Goal: Navigation & Orientation: Understand site structure

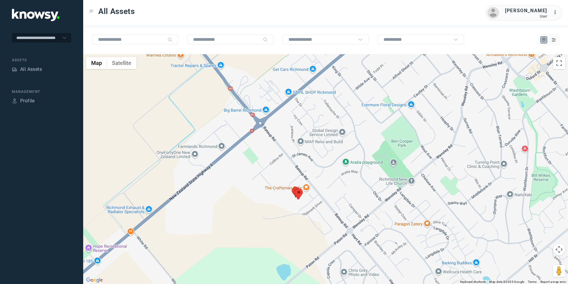
click at [297, 194] on img at bounding box center [299, 193] width 8 height 11
click at [311, 155] on button "Close" at bounding box center [315, 157] width 14 height 14
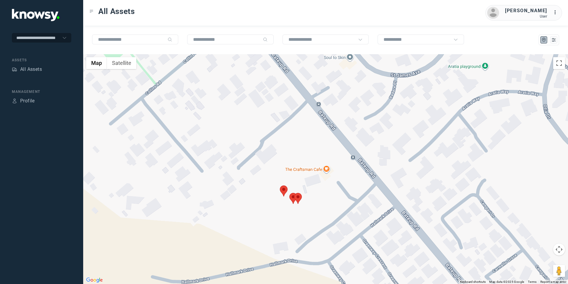
click at [291, 197] on img at bounding box center [294, 198] width 8 height 11
click at [291, 197] on img at bounding box center [293, 198] width 8 height 11
click at [303, 160] on button "Close" at bounding box center [309, 161] width 14 height 14
click at [282, 189] on img at bounding box center [284, 190] width 8 height 11
drag, startPoint x: 293, startPoint y: 152, endPoint x: 294, endPoint y: 171, distance: 18.7
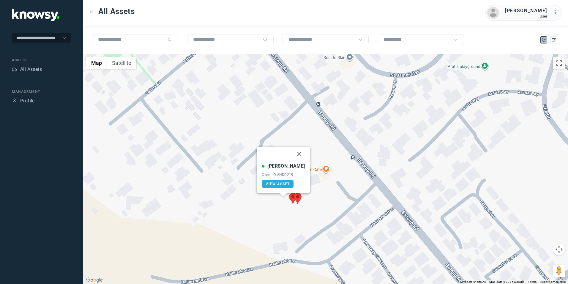
click at [293, 152] on button "Close" at bounding box center [300, 154] width 14 height 14
